Goal: Find specific page/section: Find specific page/section

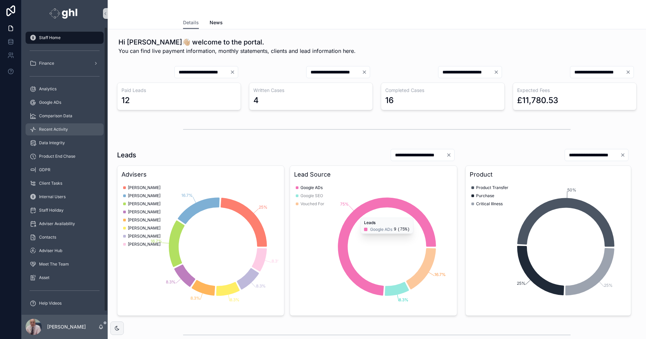
click at [53, 130] on span "Recent Activity" at bounding box center [53, 129] width 29 height 5
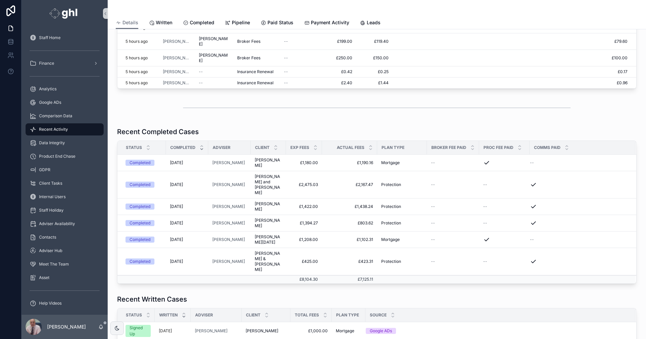
scroll to position [124, 0]
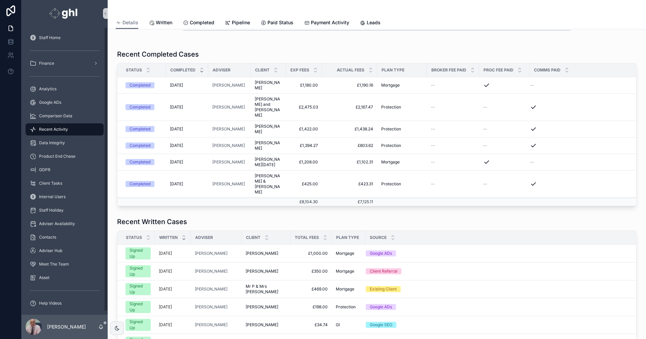
click at [50, 127] on span "Recent Activity" at bounding box center [53, 129] width 29 height 5
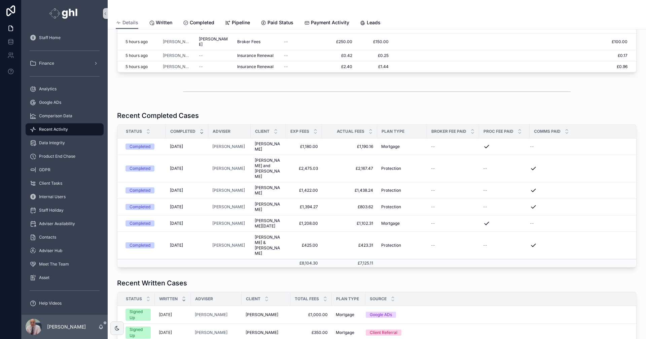
scroll to position [64, 0]
click at [48, 87] on span "Analytics" at bounding box center [48, 88] width 18 height 5
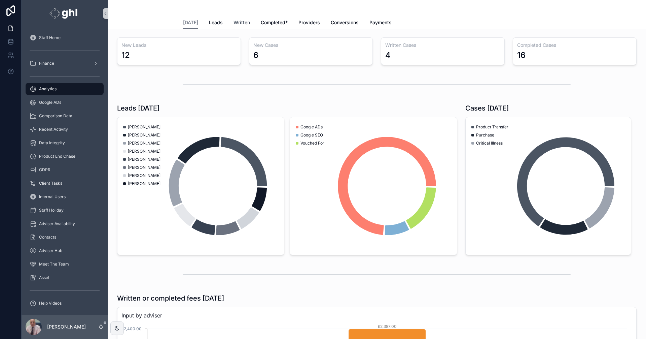
click at [241, 21] on span "Written" at bounding box center [242, 22] width 16 height 7
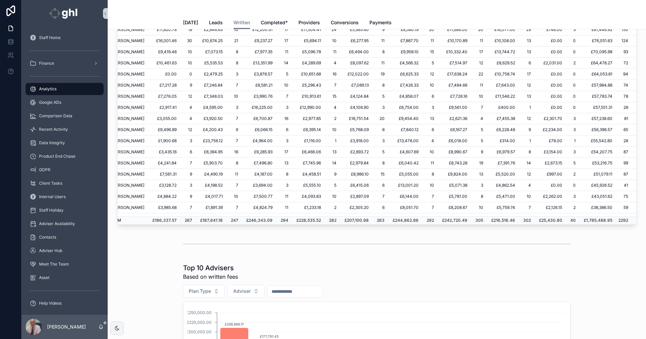
scroll to position [0, 63]
